Goal: Task Accomplishment & Management: Manage account settings

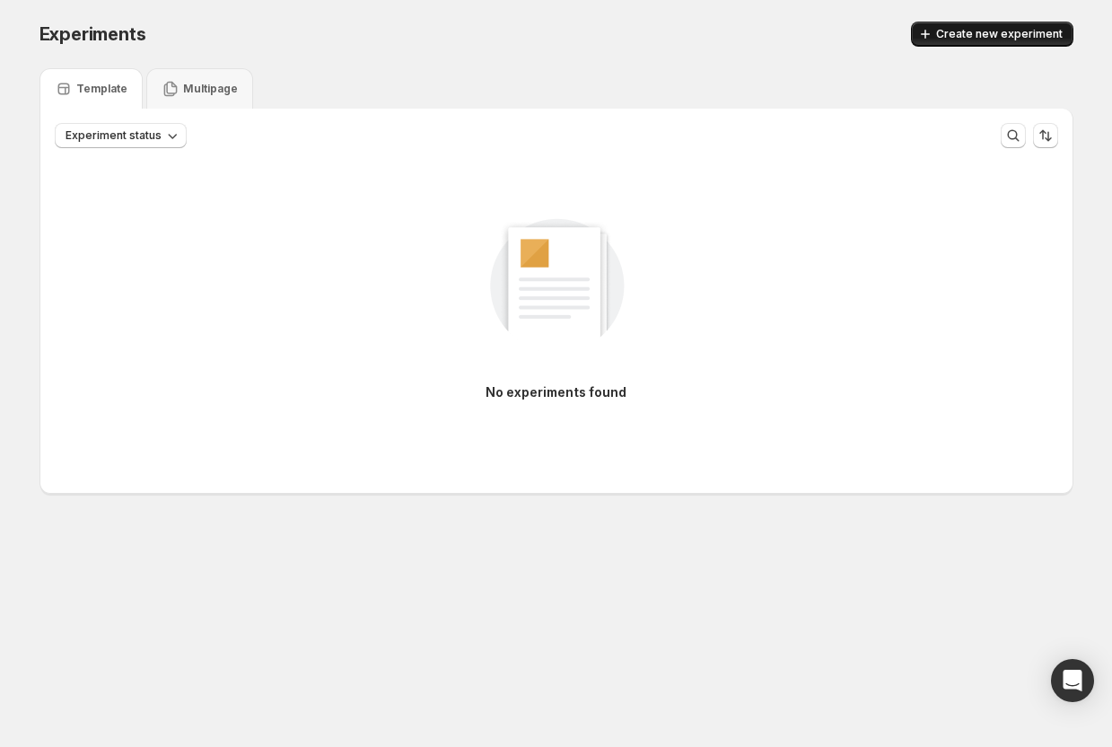
click at [972, 24] on button "Create new experiment" at bounding box center [992, 34] width 162 height 25
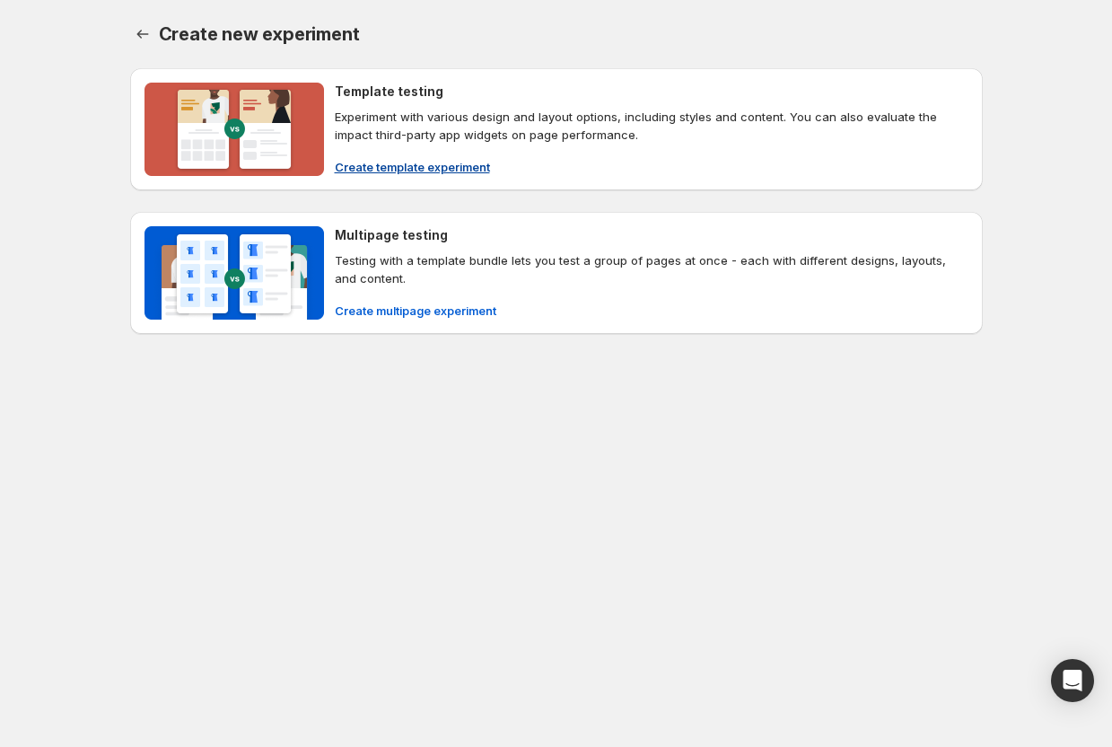
click at [444, 165] on span "Create template experiment" at bounding box center [412, 167] width 155 height 18
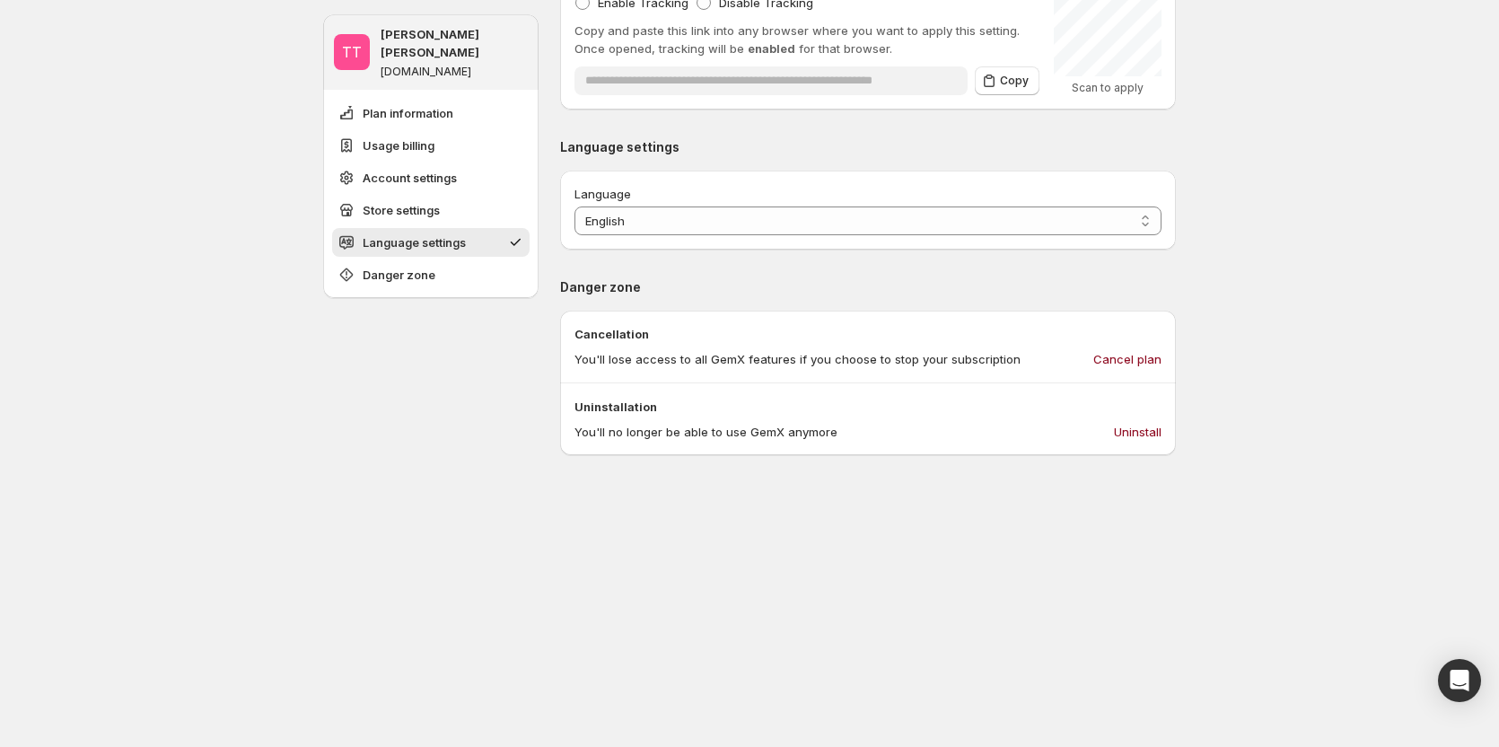
scroll to position [1256, 0]
click at [1134, 353] on span "Cancel plan" at bounding box center [1127, 355] width 68 height 18
